Goal: Transaction & Acquisition: Subscribe to service/newsletter

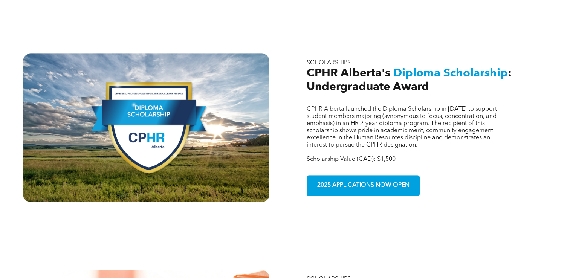
scroll to position [471, 0]
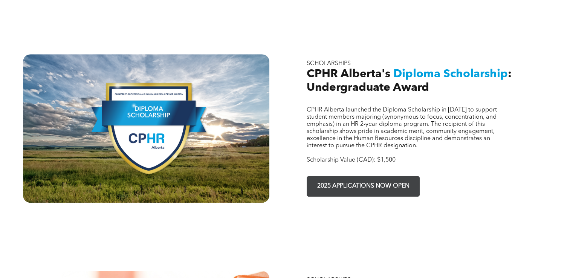
click at [404, 179] on span "2025 APPLICATIONS NOW OPEN" at bounding box center [364, 186] width 98 height 15
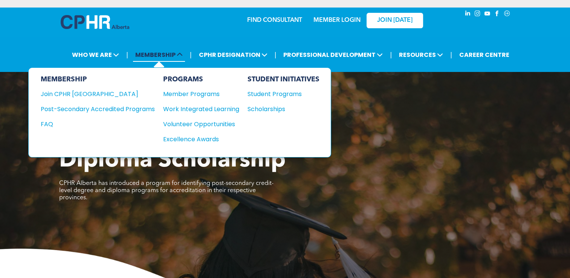
click at [160, 56] on span "MEMBERSHIP" at bounding box center [159, 55] width 52 height 14
click at [264, 92] on div "Student Programs" at bounding box center [280, 93] width 65 height 9
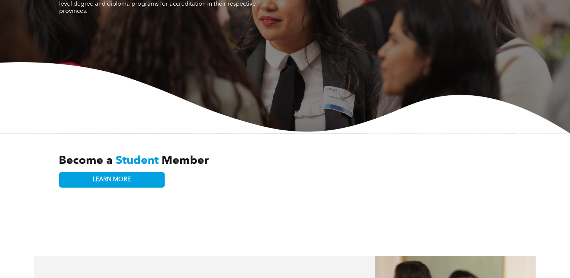
scroll to position [124, 0]
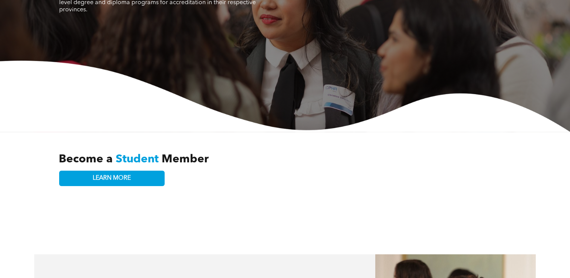
click at [169, 165] on div "Become a Student Member LEARN MORE" at bounding box center [285, 169] width 452 height 52
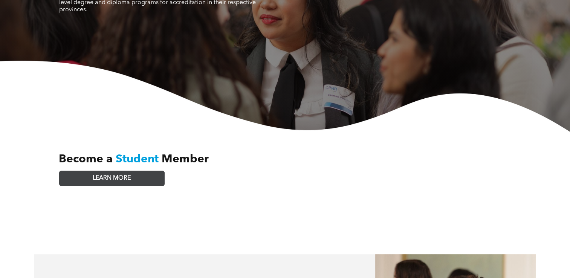
click at [151, 171] on link "LEARN MORE" at bounding box center [111, 178] width 105 height 15
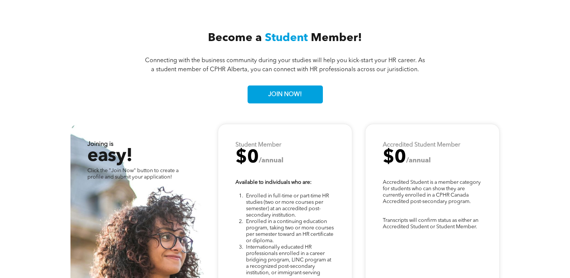
scroll to position [1817, 0]
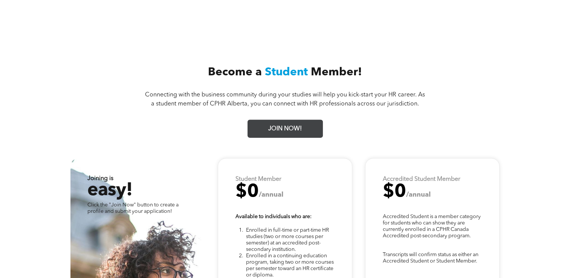
click at [283, 125] on span "JOIN NOW!" at bounding box center [285, 129] width 39 height 15
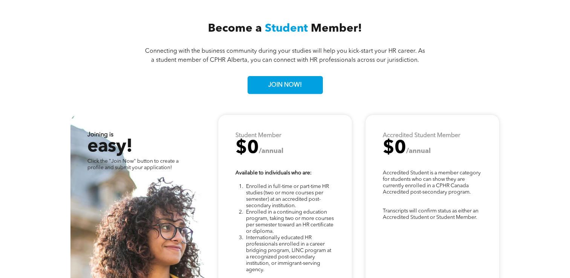
scroll to position [1860, 0]
